Goal: Information Seeking & Learning: Learn about a topic

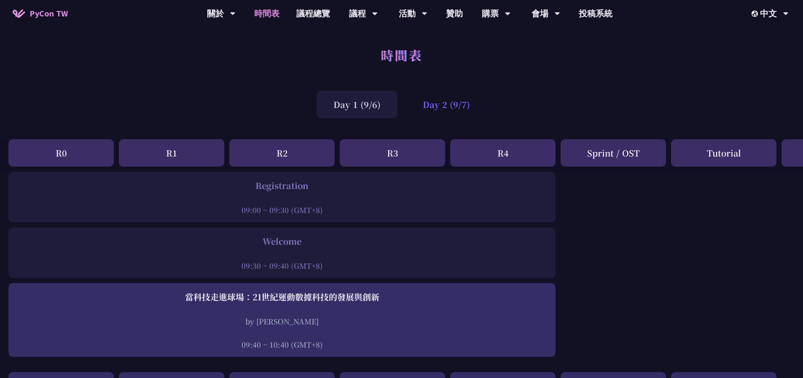
click at [458, 109] on div "Day 2 (9/7)" at bounding box center [446, 104] width 81 height 27
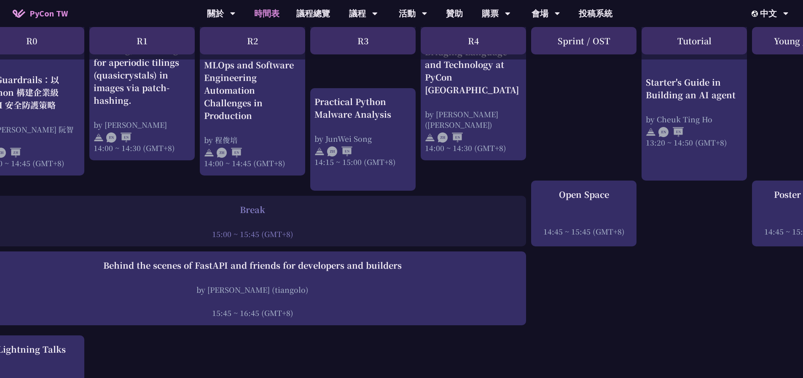
scroll to position [885, 27]
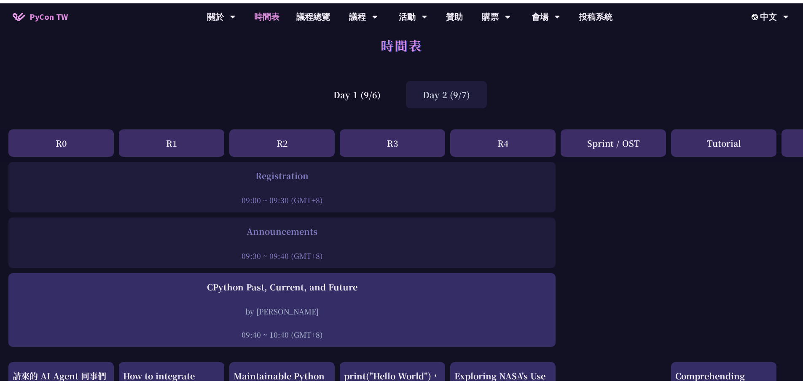
scroll to position [0, 0]
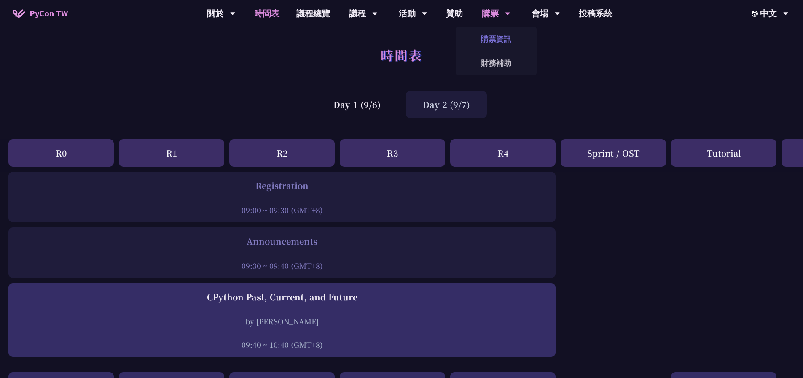
click at [488, 31] on link "購票資訊" at bounding box center [496, 39] width 81 height 20
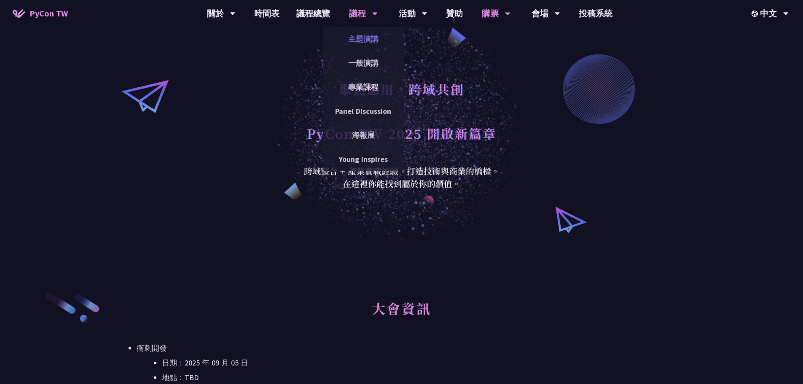
click at [349, 36] on link "主題演講" at bounding box center [363, 39] width 81 height 20
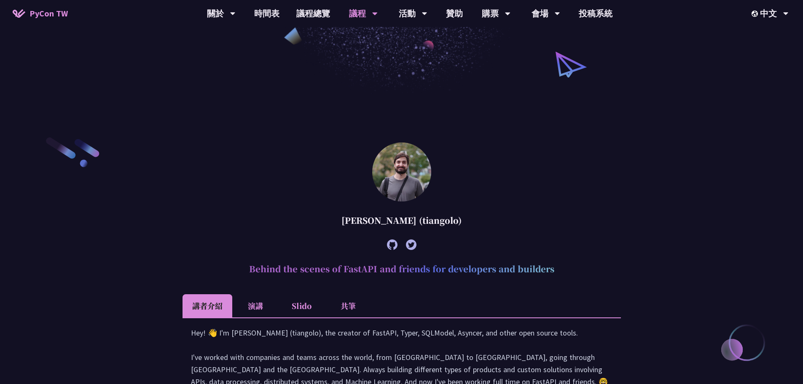
scroll to position [84, 0]
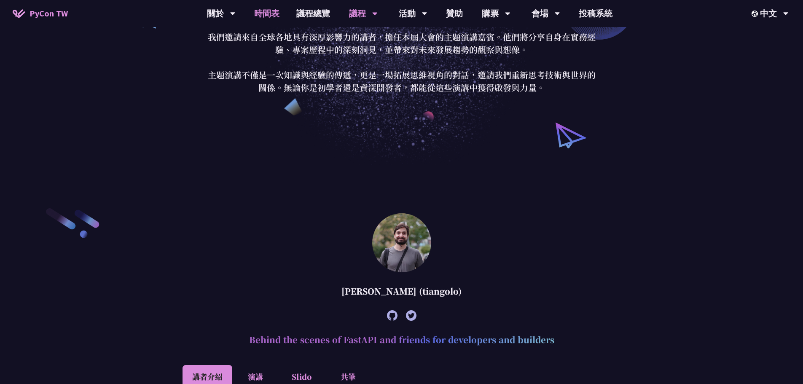
click at [273, 16] on link "時間表" at bounding box center [267, 13] width 42 height 27
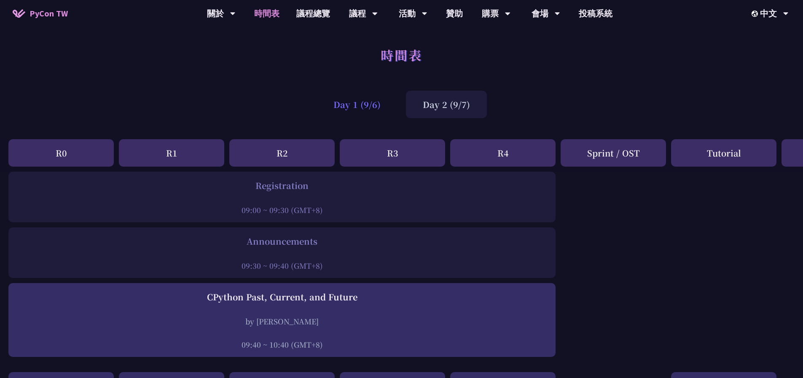
click at [378, 105] on div "Day 1 (9/6)" at bounding box center [356, 104] width 81 height 27
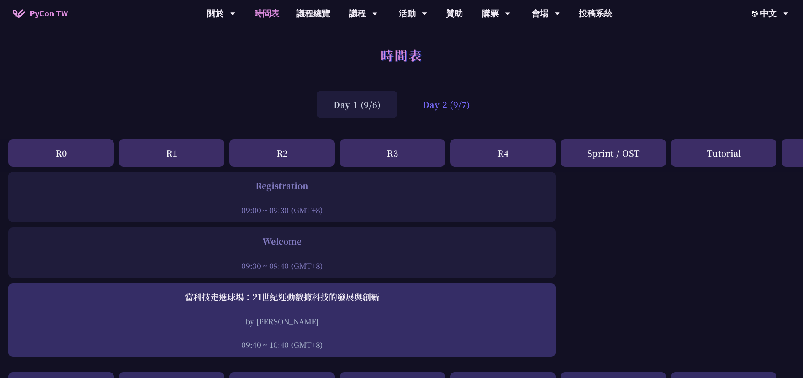
click at [433, 105] on div "Day 2 (9/7)" at bounding box center [446, 104] width 81 height 27
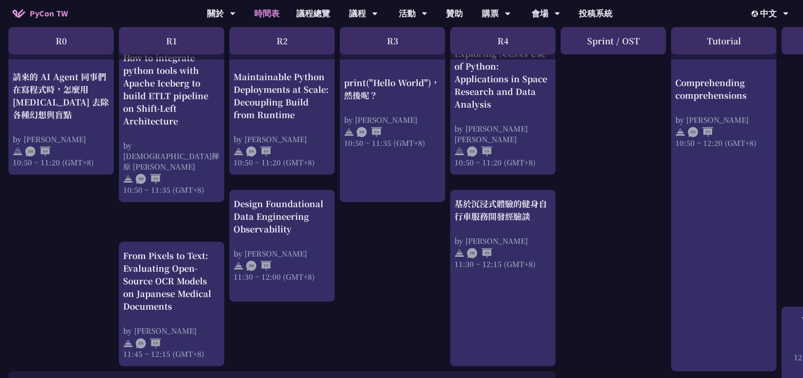
scroll to position [337, 0]
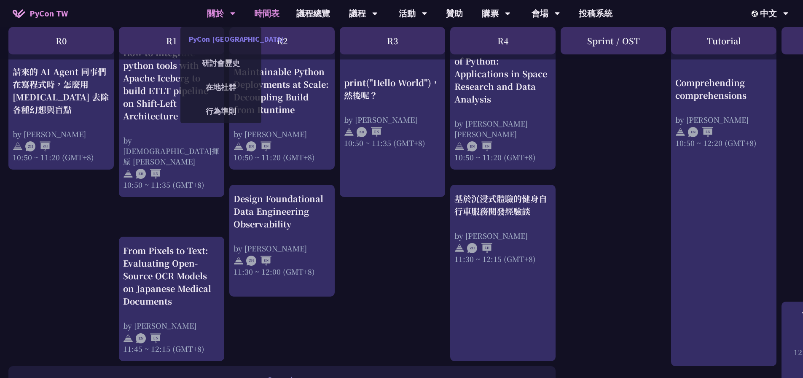
click at [236, 40] on link "PyCon [GEOGRAPHIC_DATA]" at bounding box center [220, 39] width 81 height 20
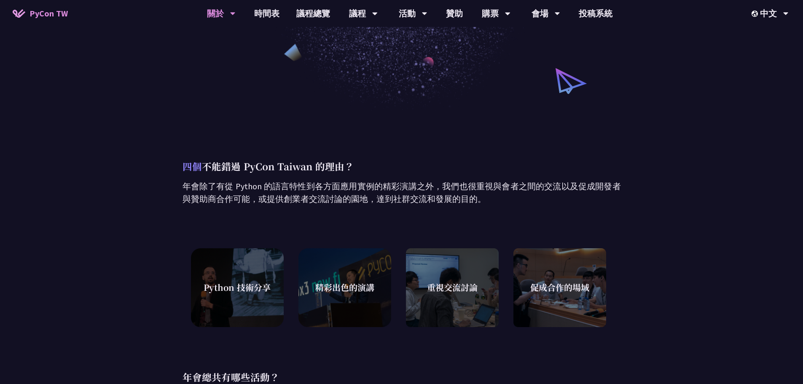
scroll to position [137, 0]
click at [258, 13] on link "時間表" at bounding box center [267, 13] width 42 height 27
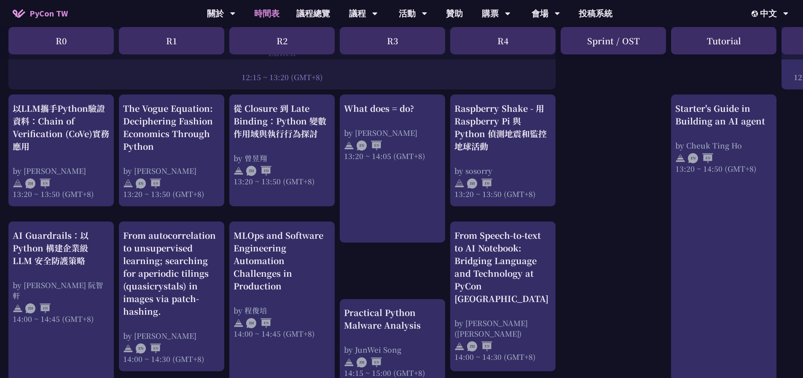
scroll to position [716, 0]
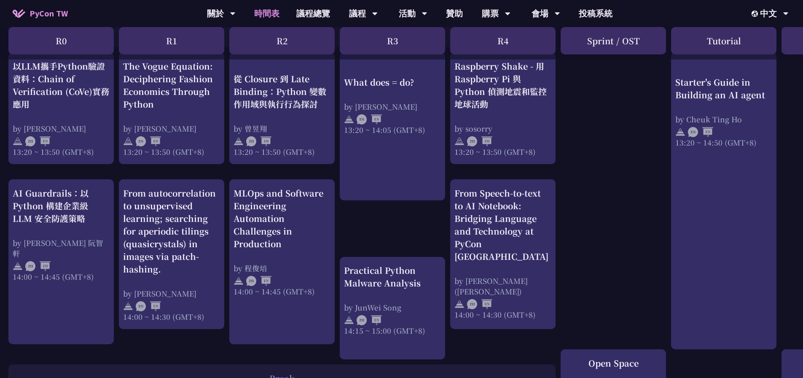
click at [615, 265] on div "print("Hello World")，然後呢？ by [PERSON_NAME] 10:50 ~ 11:35 (GMT+8) What does = do…" at bounding box center [447, 66] width 895 height 1223
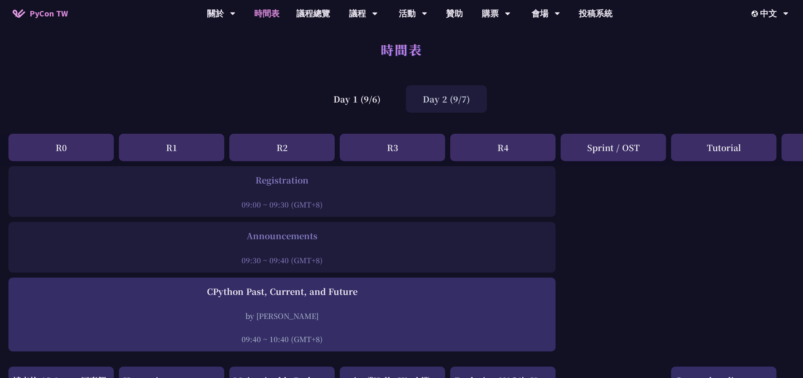
scroll to position [0, 0]
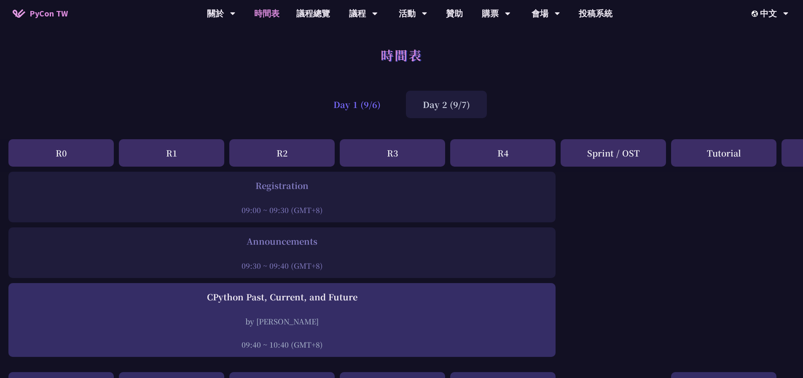
click at [340, 98] on div "Day 1 (9/6)" at bounding box center [356, 104] width 81 height 27
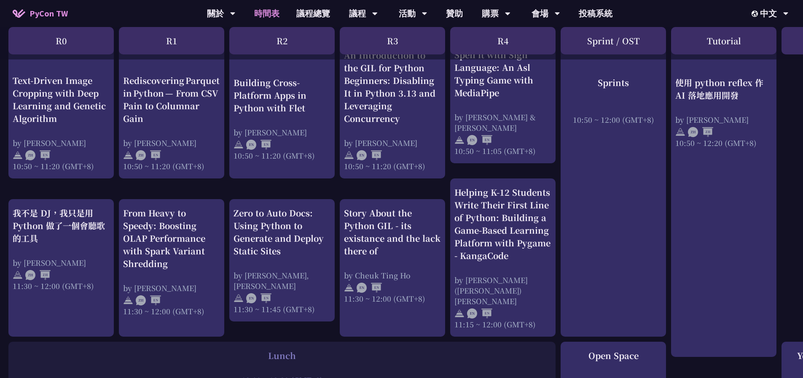
scroll to position [337, 0]
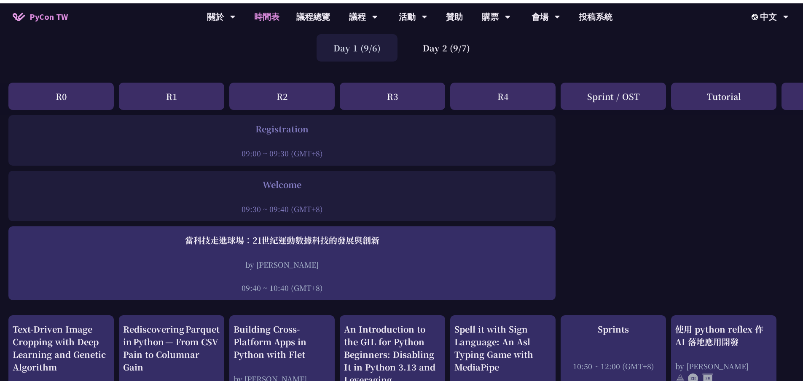
scroll to position [0, 0]
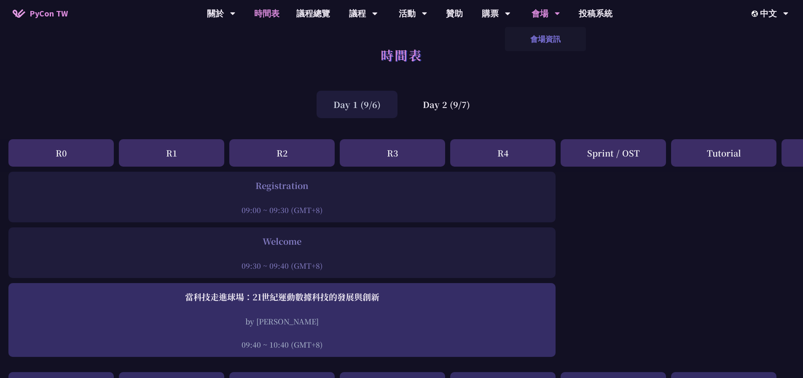
click at [547, 36] on link "會場資訊" at bounding box center [545, 39] width 81 height 20
